Goal: Register for event/course

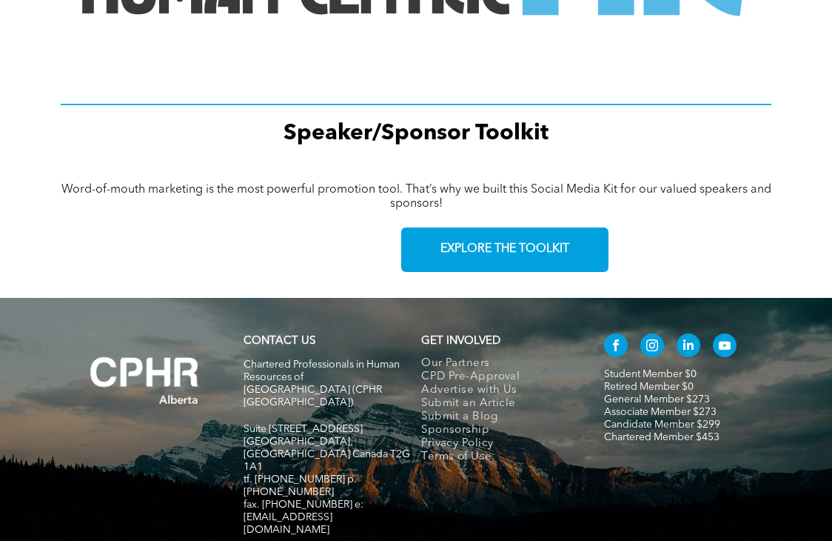
scroll to position [2295, 0]
